Goal: Task Accomplishment & Management: Manage account settings

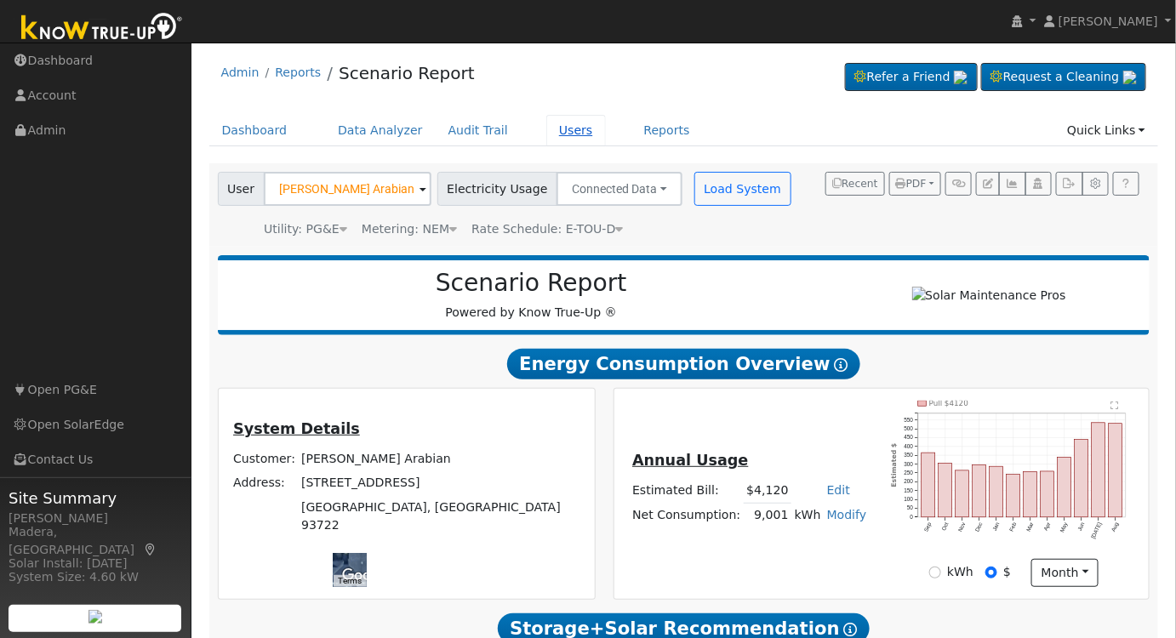
click at [546, 127] on link "Users" at bounding box center [576, 130] width 60 height 31
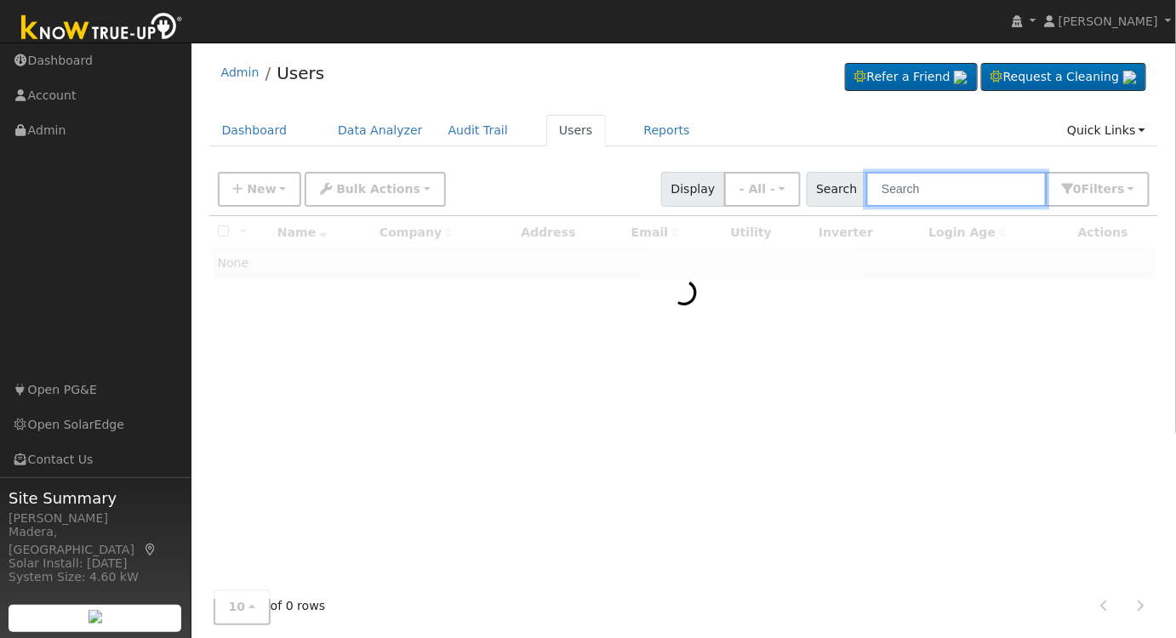
click at [946, 192] on input "text" at bounding box center [956, 189] width 180 height 35
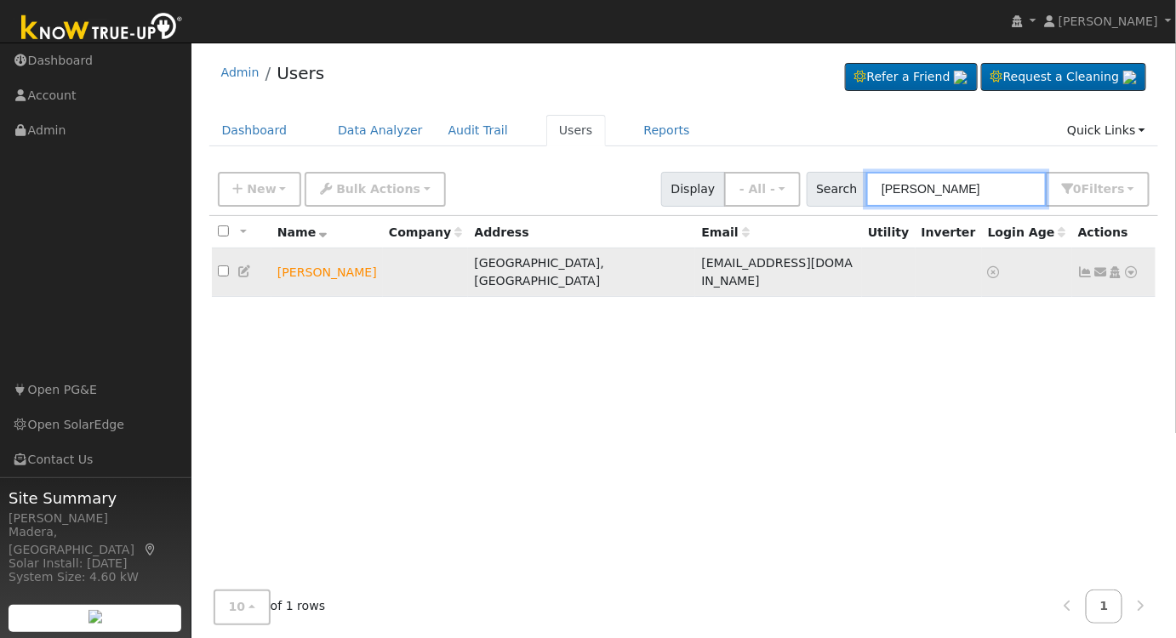
type input "[PERSON_NAME]"
click at [1118, 266] on icon at bounding box center [1115, 272] width 15 height 12
